Goal: Information Seeking & Learning: Check status

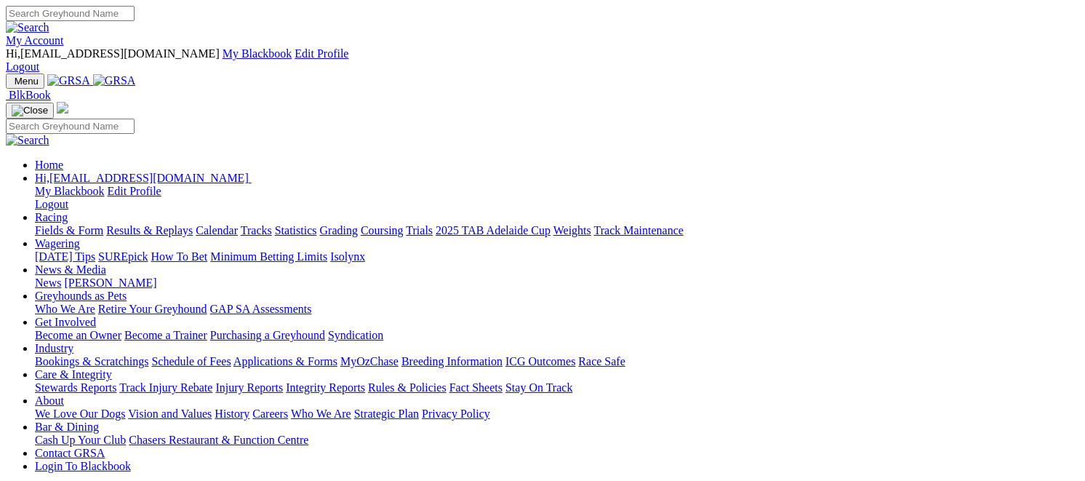
click at [73, 342] on link "Industry" at bounding box center [54, 348] width 39 height 12
